Goal: Task Accomplishment & Management: Use online tool/utility

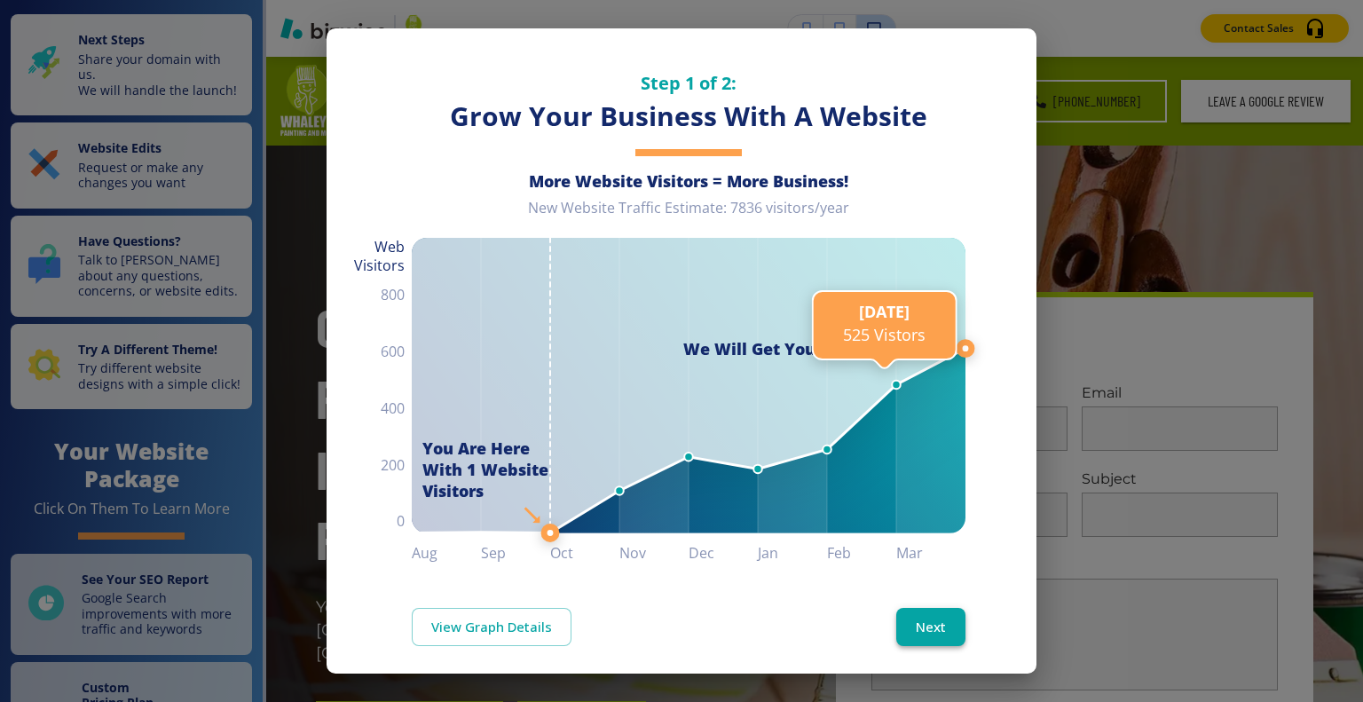
click at [922, 621] on button "Next" at bounding box center [930, 626] width 69 height 37
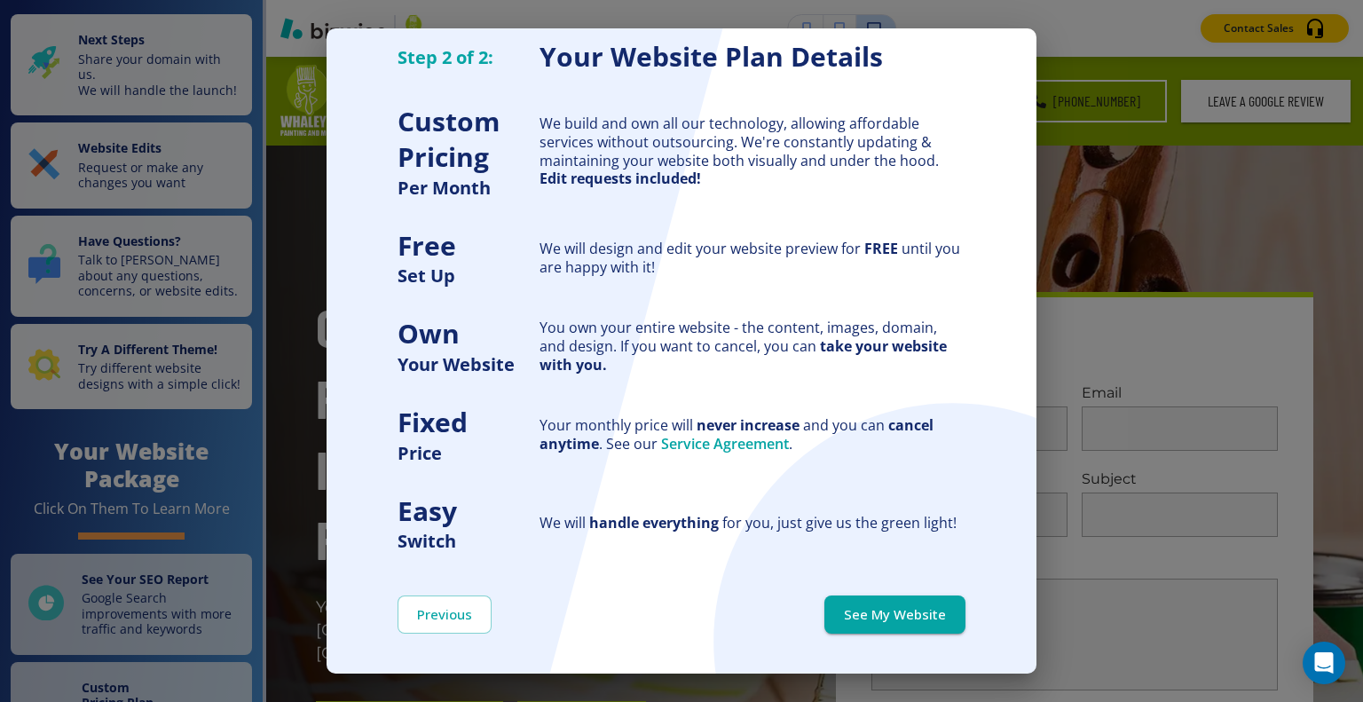
scroll to position [48, 0]
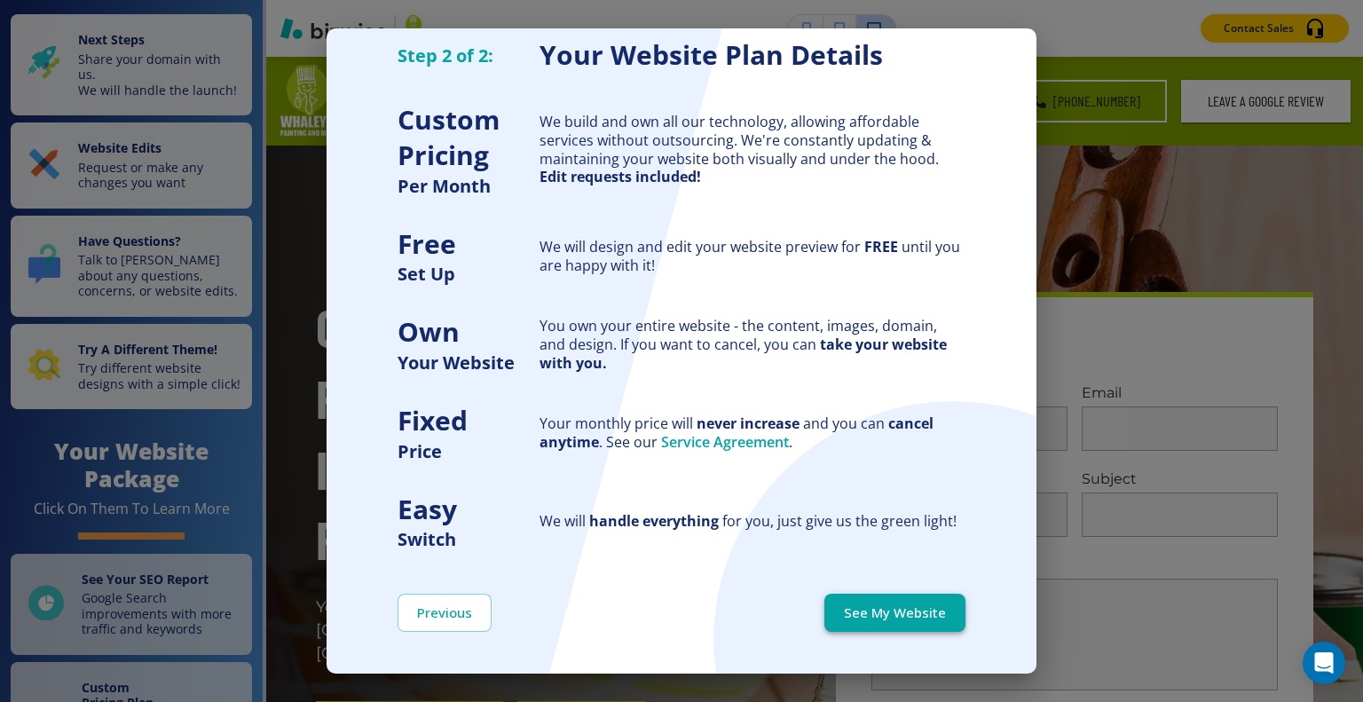
click at [910, 611] on button "See My Website" at bounding box center [894, 612] width 141 height 37
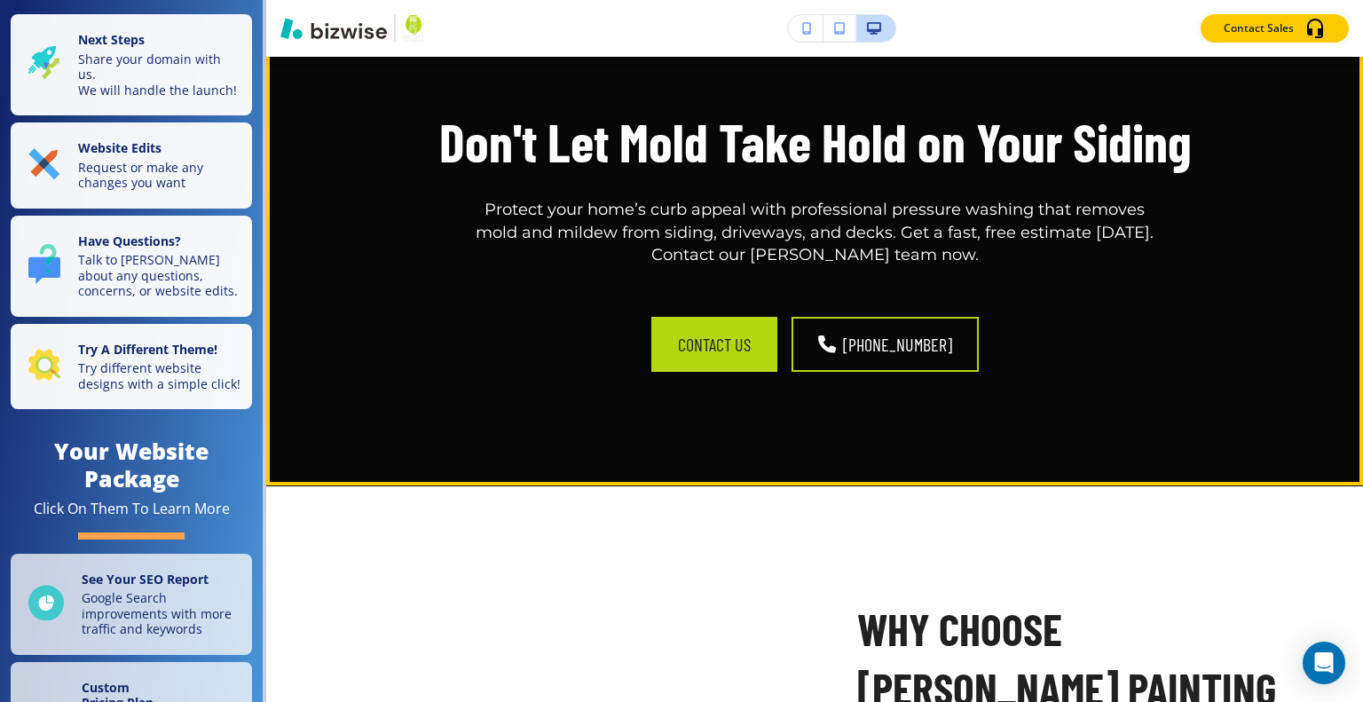
scroll to position [3017, 0]
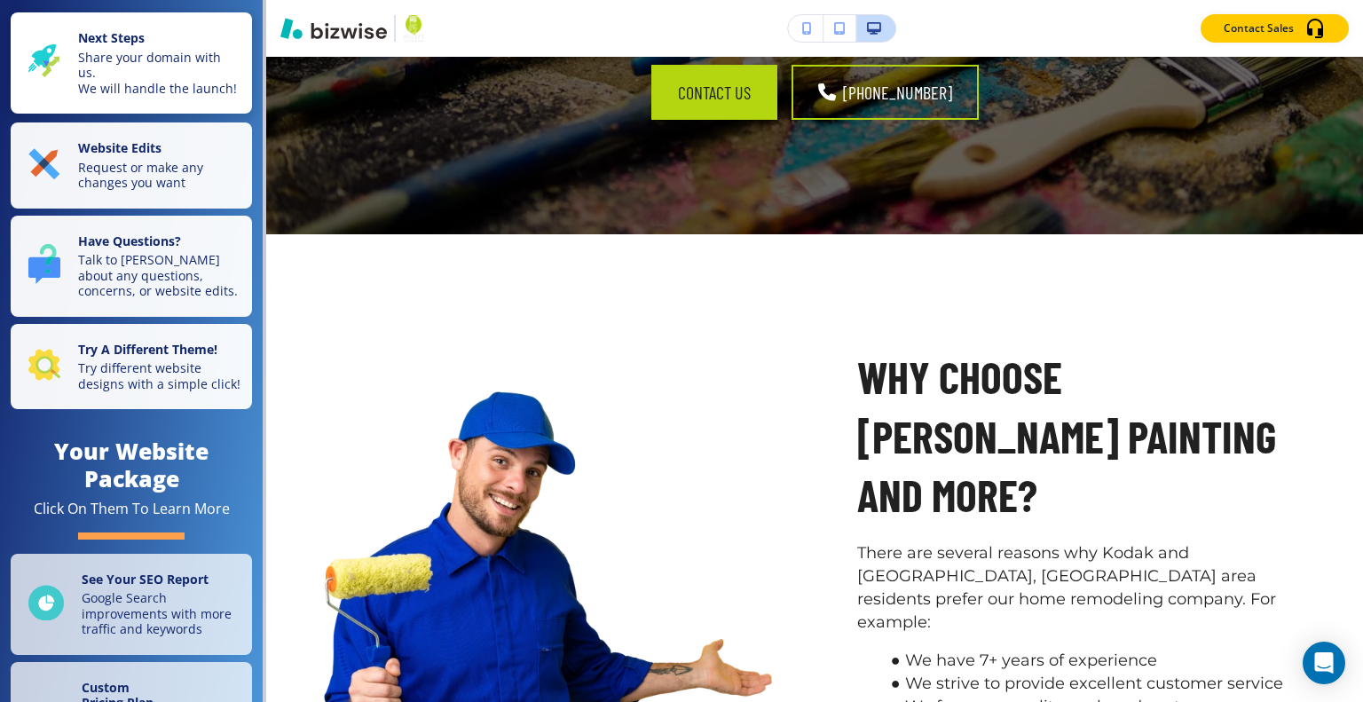
click at [167, 97] on p "Share your domain with us. We will handle the launch!" at bounding box center [159, 73] width 163 height 47
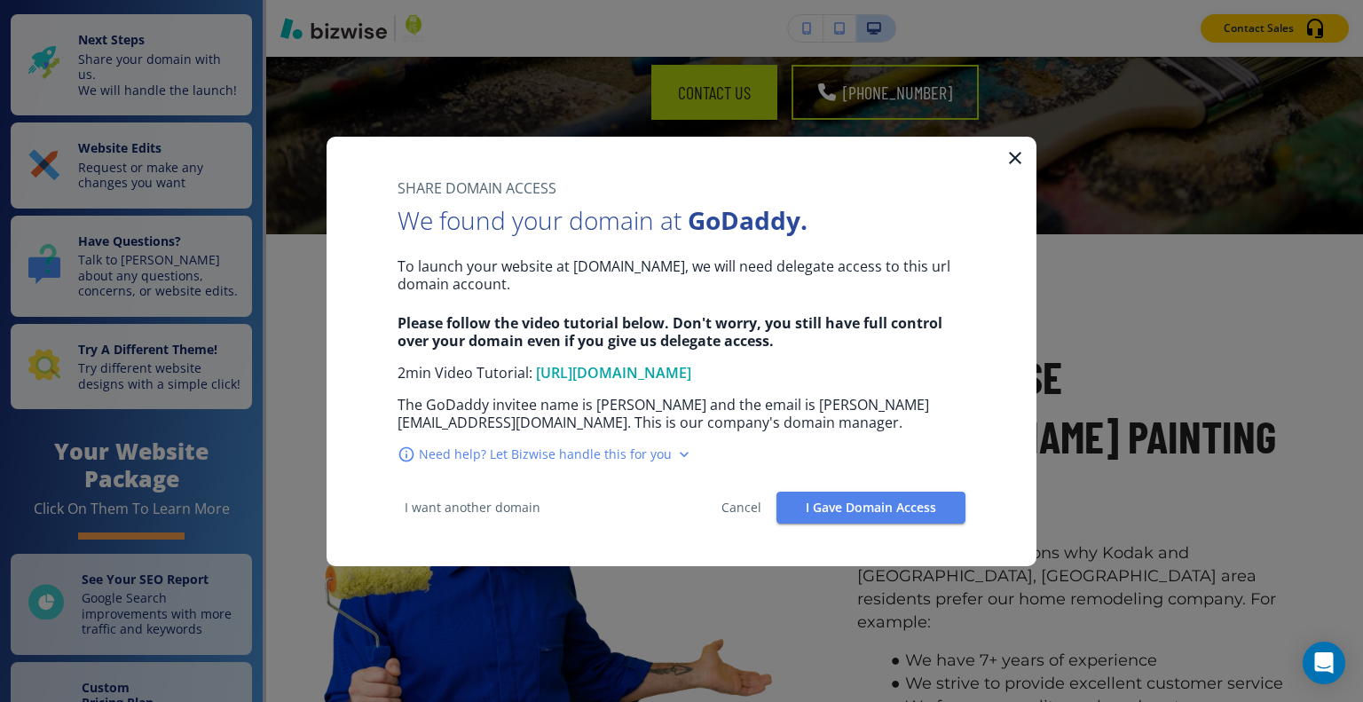
click at [1018, 164] on icon "button" at bounding box center [1014, 157] width 21 height 21
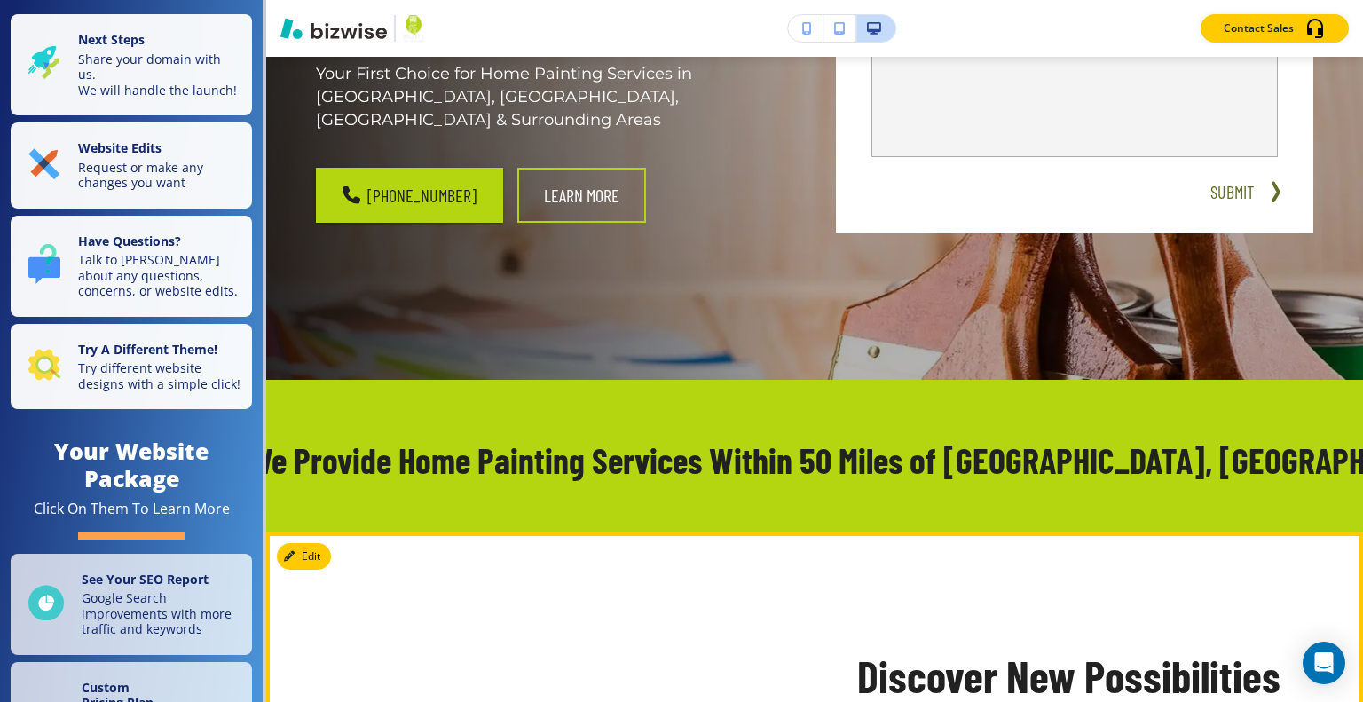
scroll to position [492, 0]
